Goal: Obtain resource: Download file/media

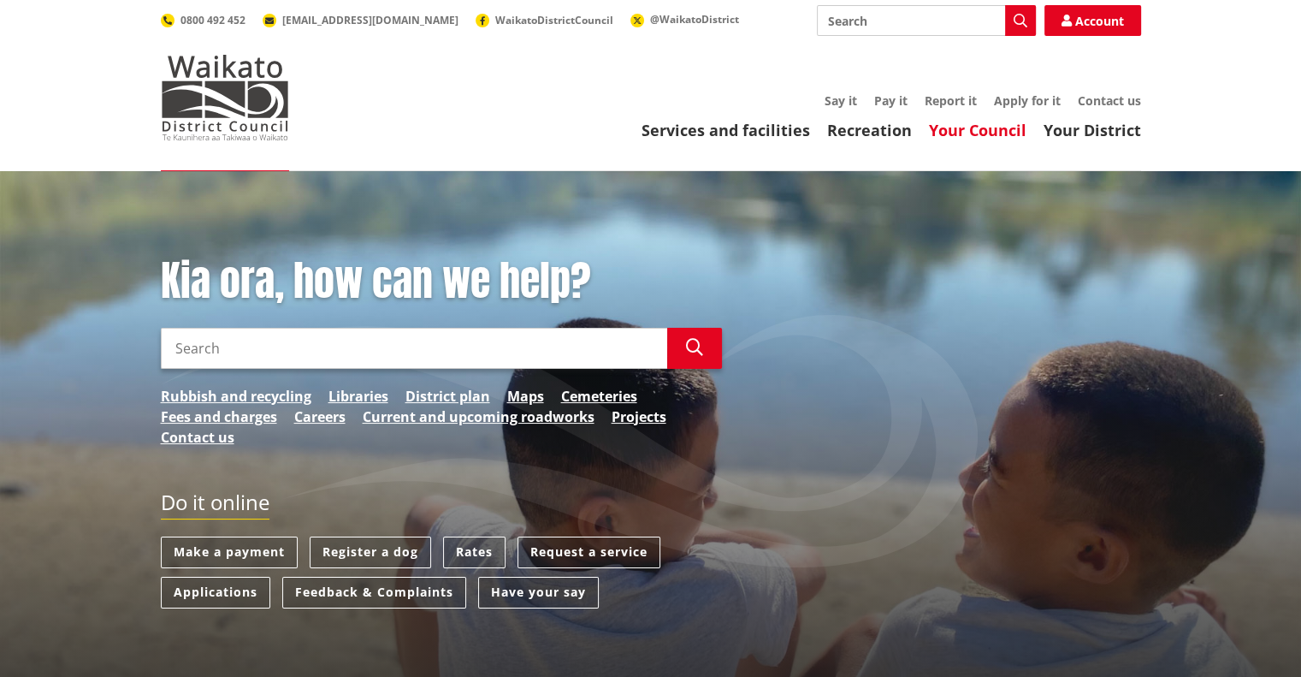
click at [989, 133] on link "Your Council" at bounding box center [978, 130] width 98 height 21
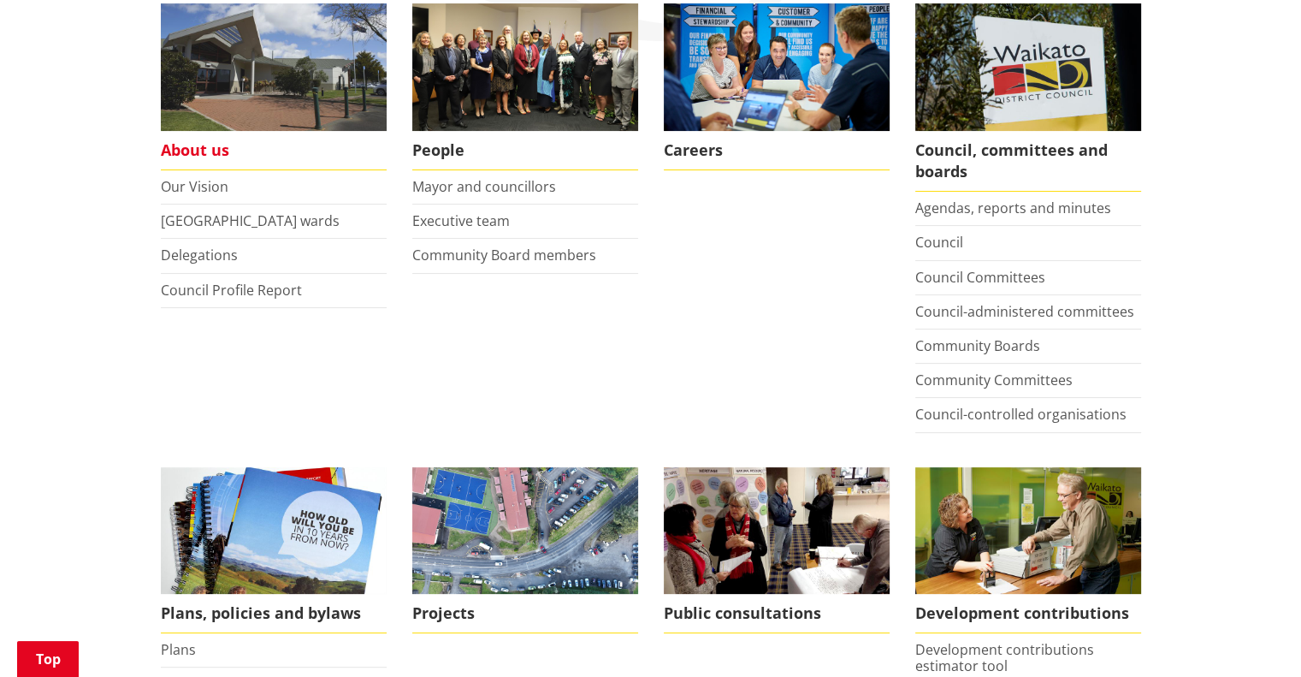
scroll to position [599, 0]
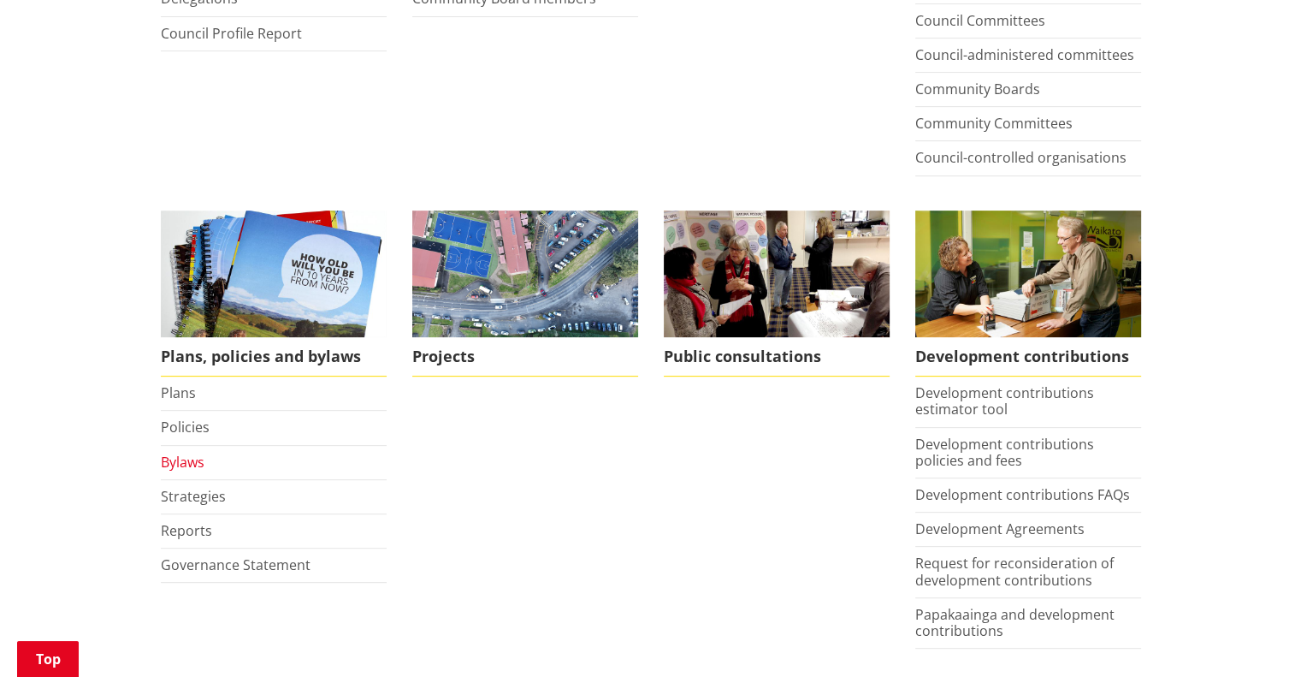
click at [188, 462] on link "Bylaws" at bounding box center [183, 461] width 44 height 19
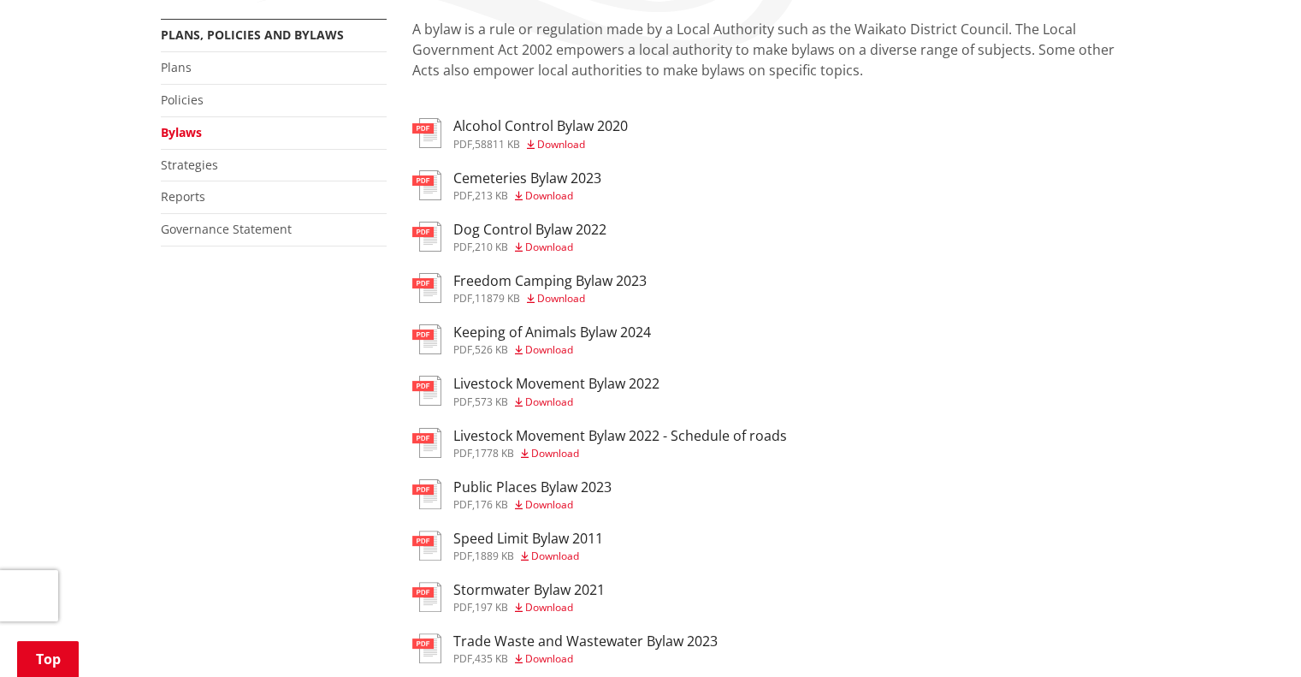
scroll to position [342, 0]
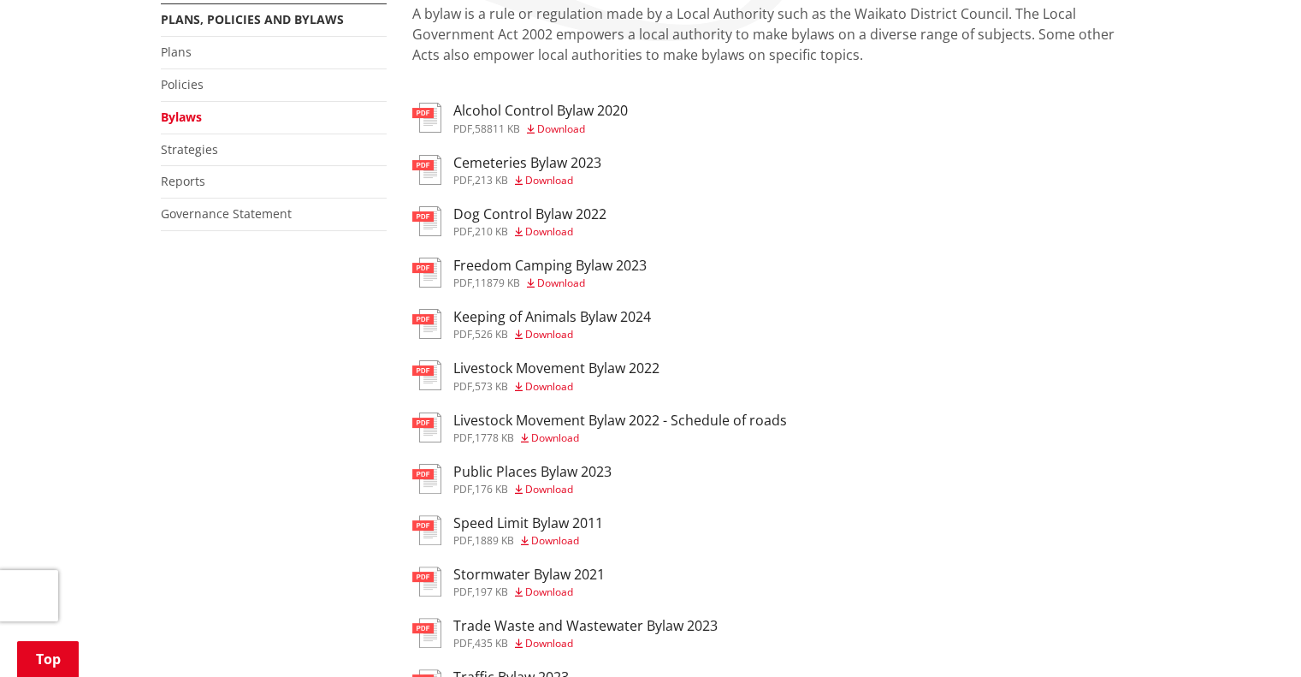
click at [551, 389] on span "Download" at bounding box center [549, 386] width 48 height 15
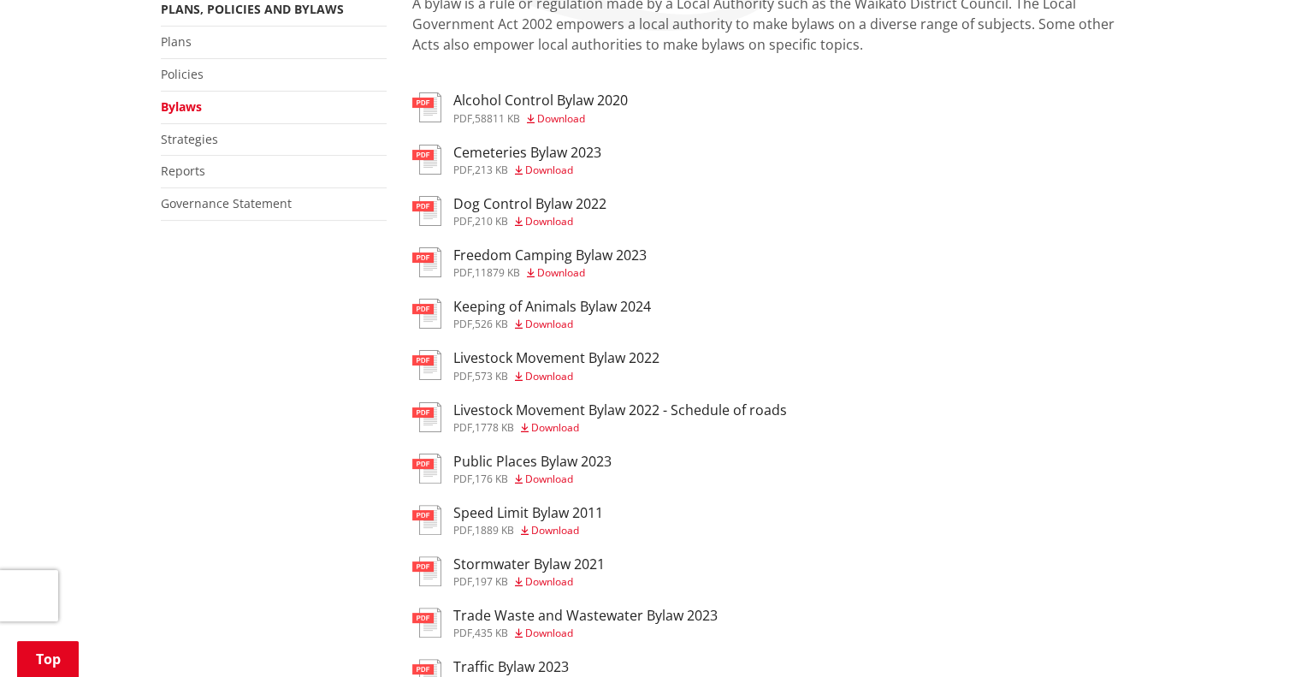
scroll to position [342, 0]
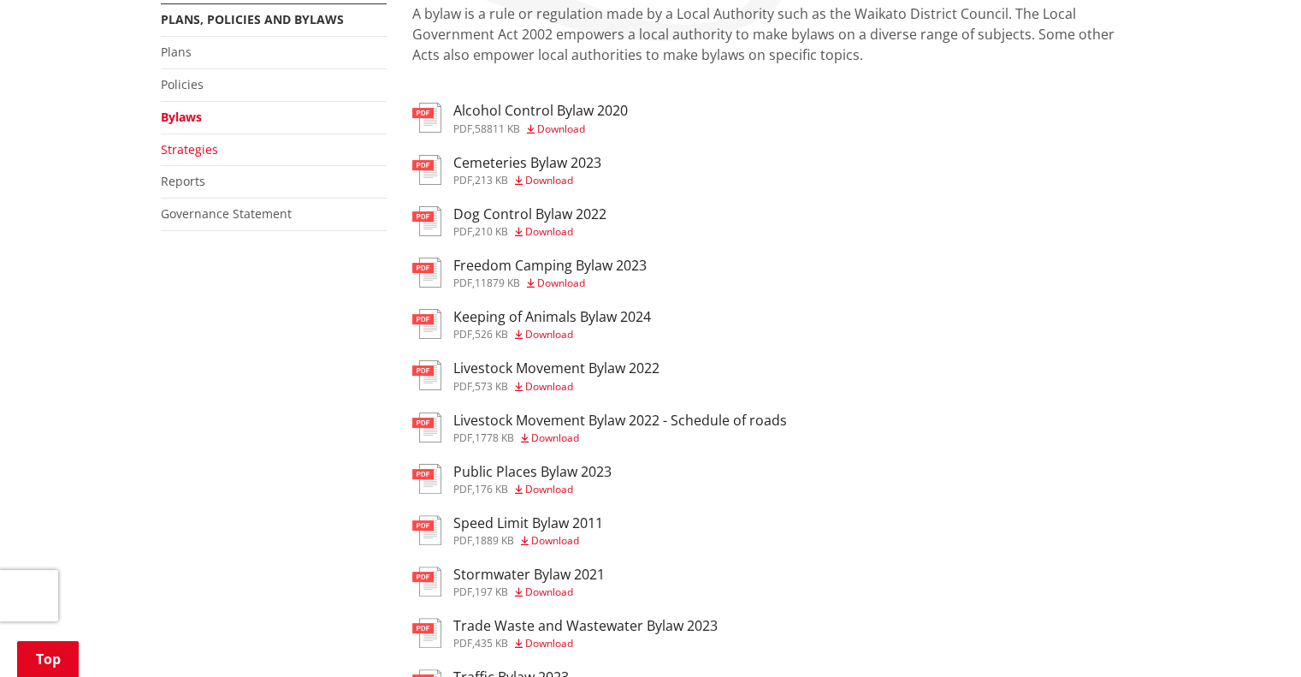
click at [174, 143] on link "Strategies" at bounding box center [189, 149] width 57 height 16
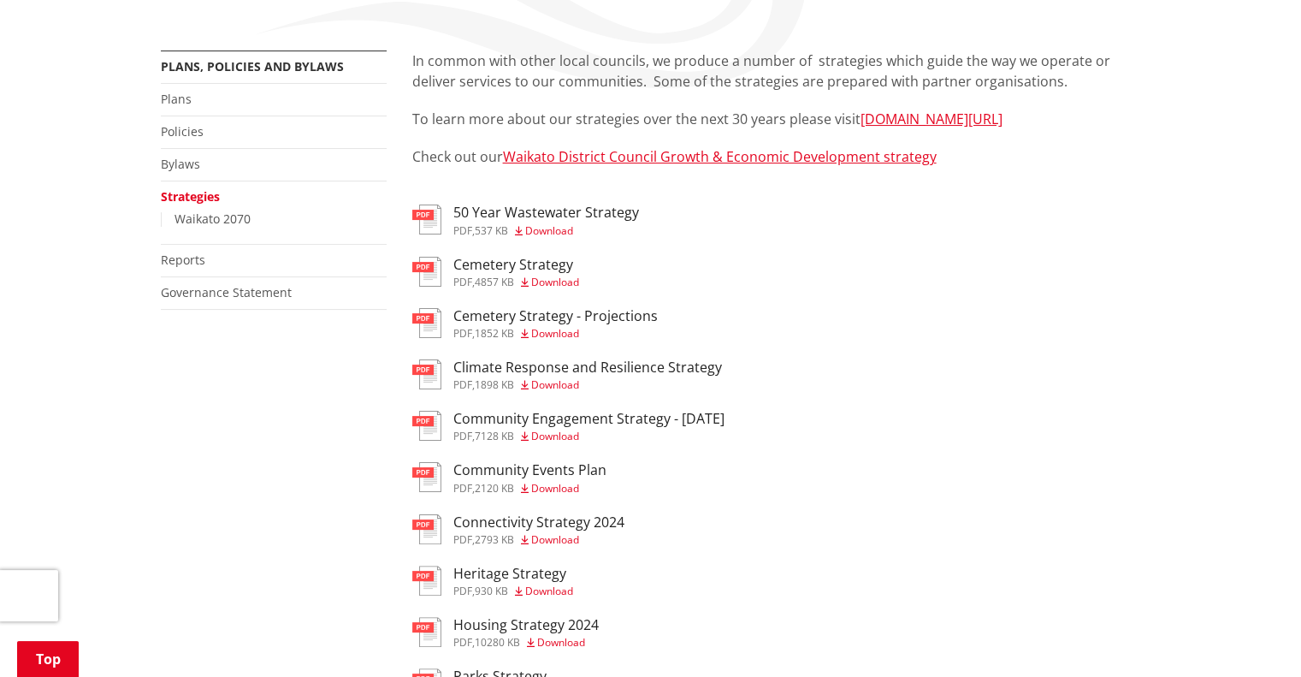
scroll to position [257, 0]
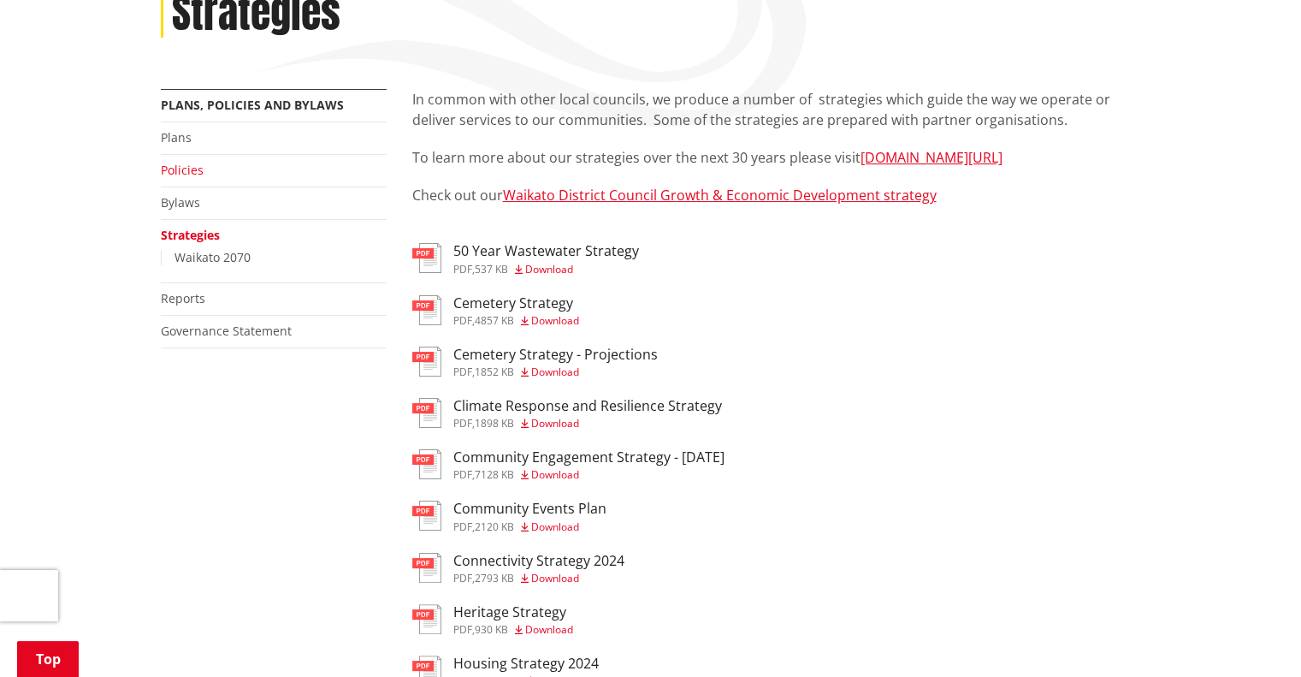
click at [179, 166] on link "Policies" at bounding box center [182, 170] width 43 height 16
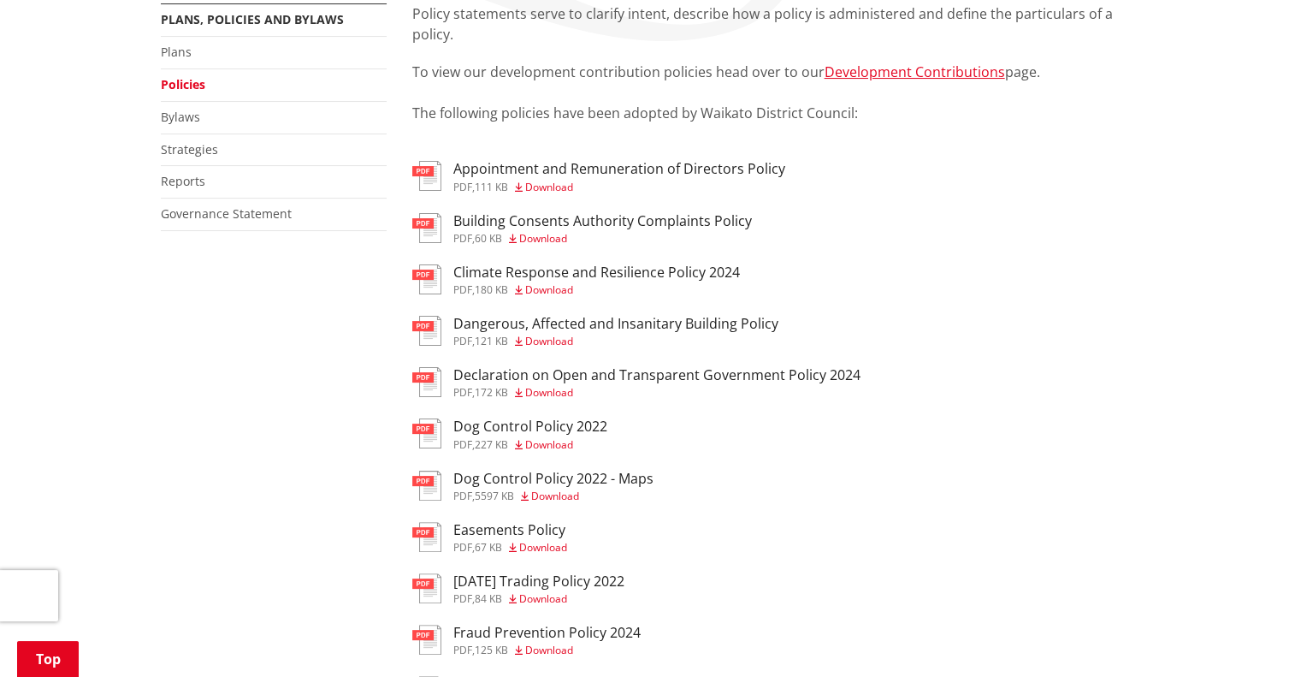
scroll to position [342, 0]
